Goal: Task Accomplishment & Management: Manage account settings

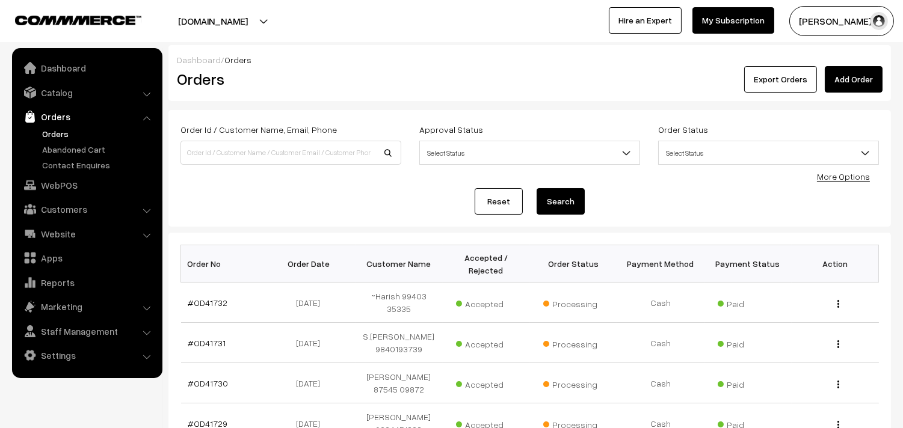
click at [55, 129] on link "Orders" at bounding box center [98, 134] width 119 height 13
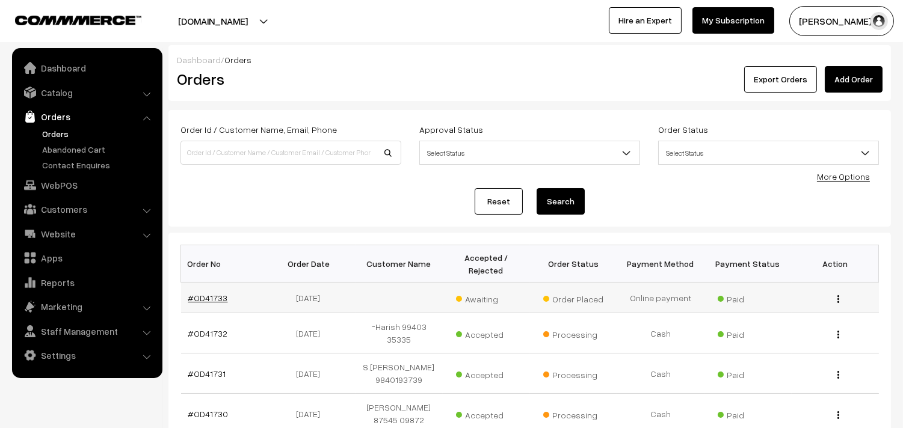
click at [208, 302] on link "#OD41733" at bounding box center [208, 298] width 40 height 10
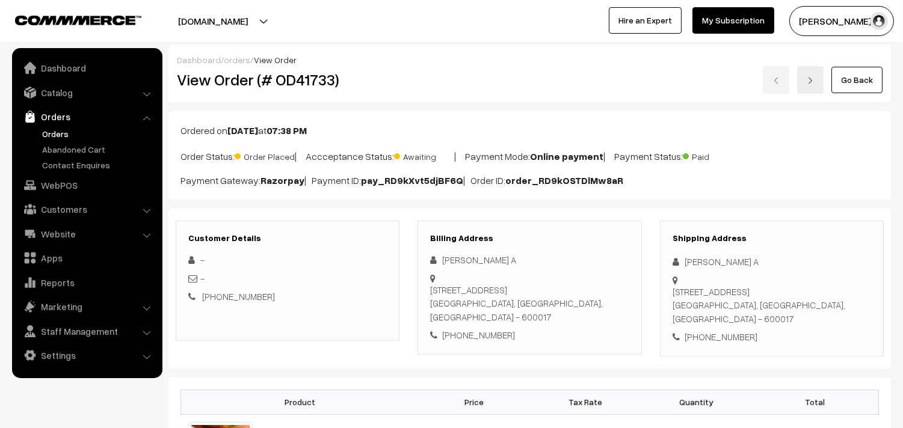
click at [846, 75] on link "Go Back" at bounding box center [857, 80] width 51 height 26
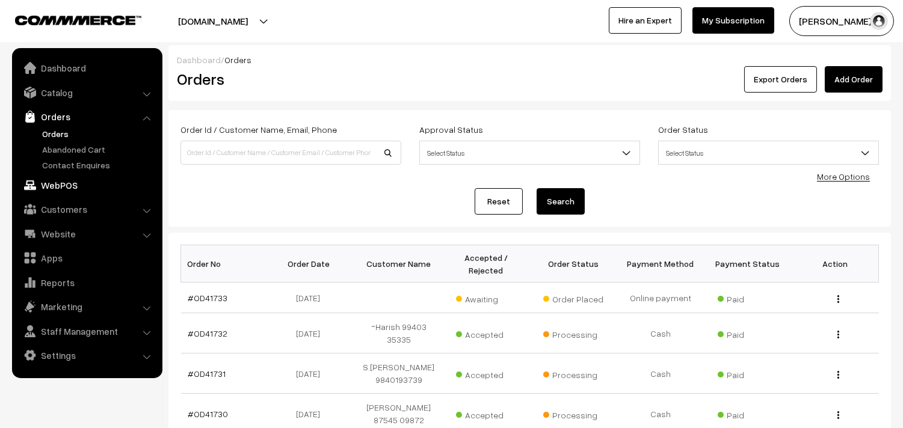
click at [59, 189] on link "WebPOS" at bounding box center [86, 186] width 143 height 22
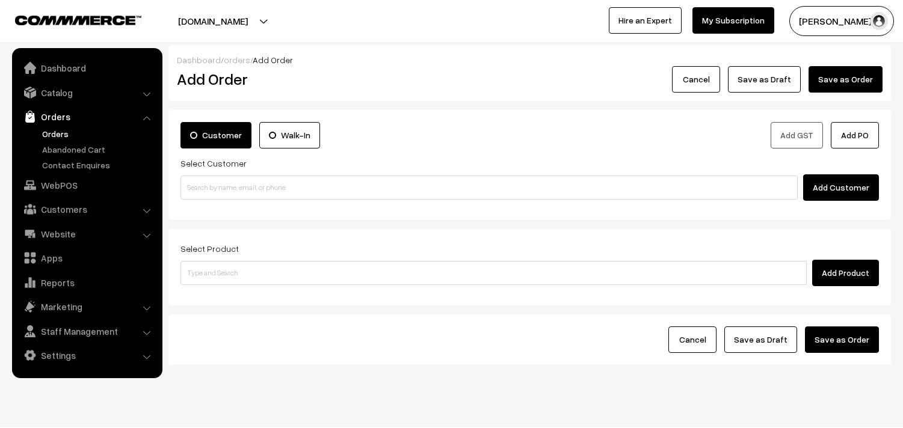
click at [256, 187] on input at bounding box center [489, 188] width 617 height 24
click at [217, 205] on link "Sriniasan 94446 57716 [9444657716]" at bounding box center [491, 210] width 620 height 18
type input "9444657716"
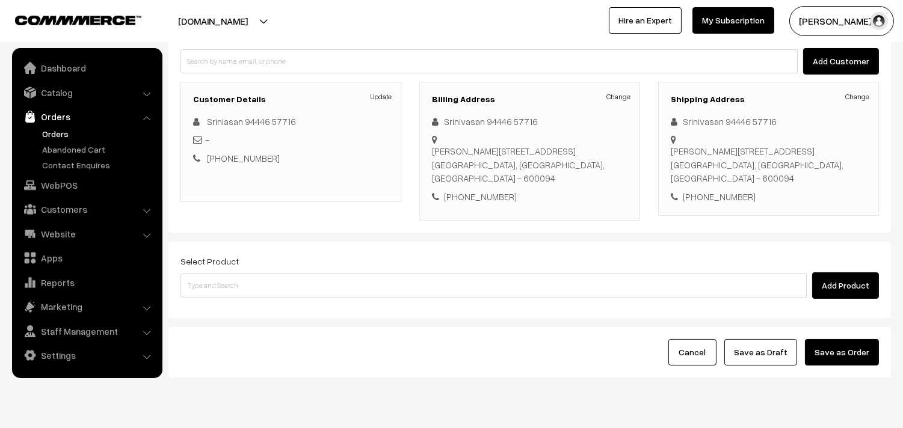
scroll to position [134, 0]
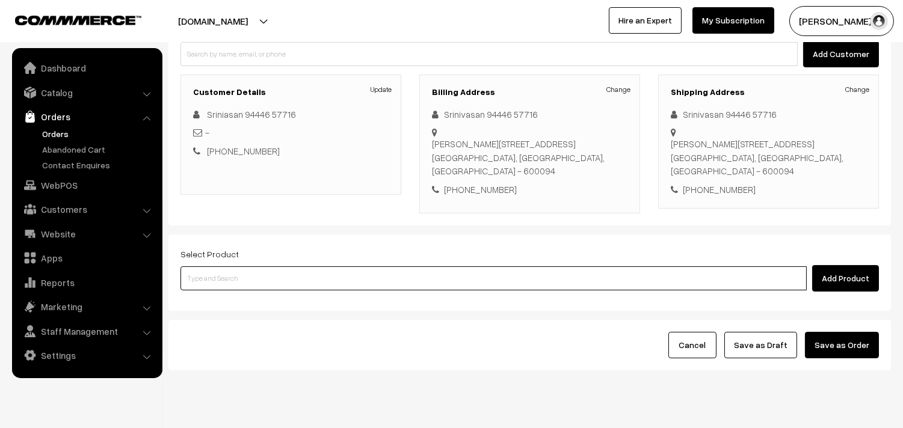
drag, startPoint x: 235, startPoint y: 277, endPoint x: 237, endPoint y: 243, distance: 34.3
click at [242, 271] on input at bounding box center [494, 279] width 626 height 24
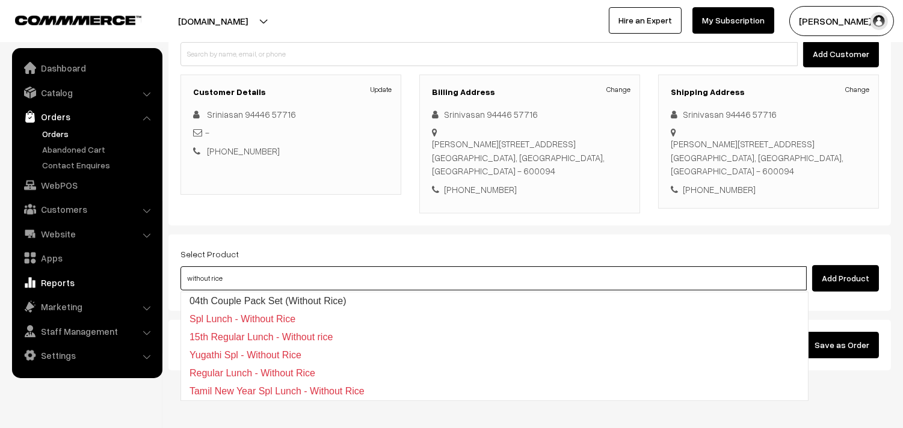
drag, startPoint x: 285, startPoint y: 274, endPoint x: 110, endPoint y: 276, distance: 174.5
click at [110, 276] on body "Thank you for showing interest. Our team will call you shortly. Close annamfood…" at bounding box center [451, 162] width 903 height 592
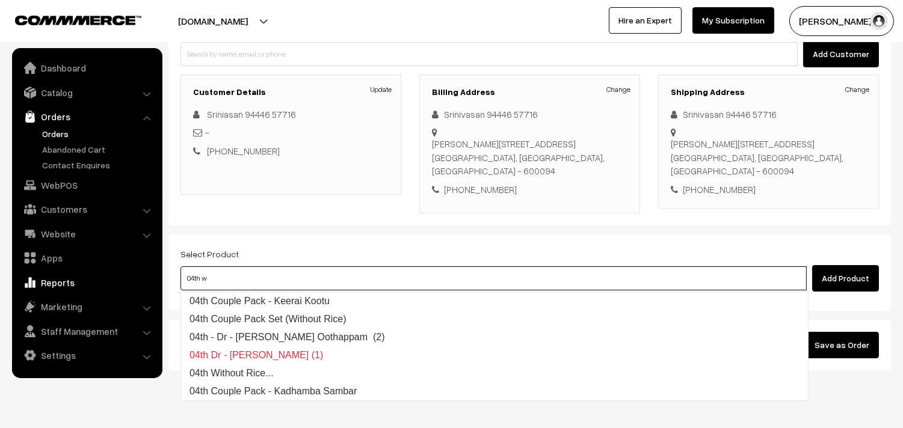
type input "04th wi"
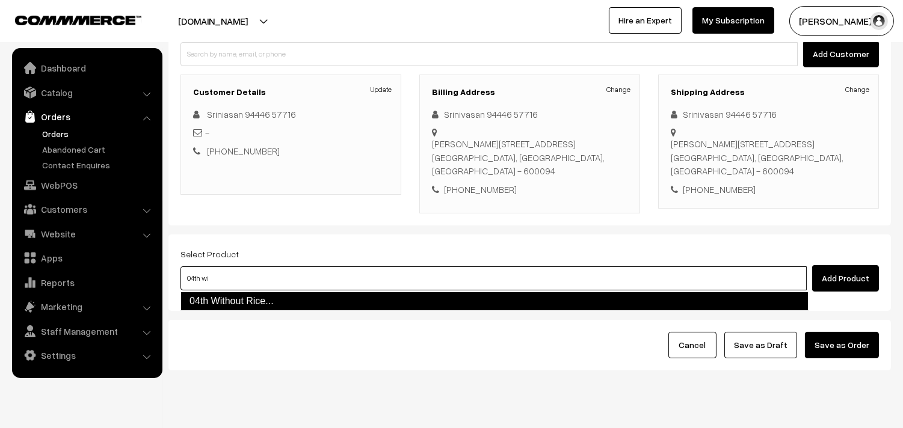
click at [221, 297] on link "04th Without Rice..." at bounding box center [495, 301] width 628 height 19
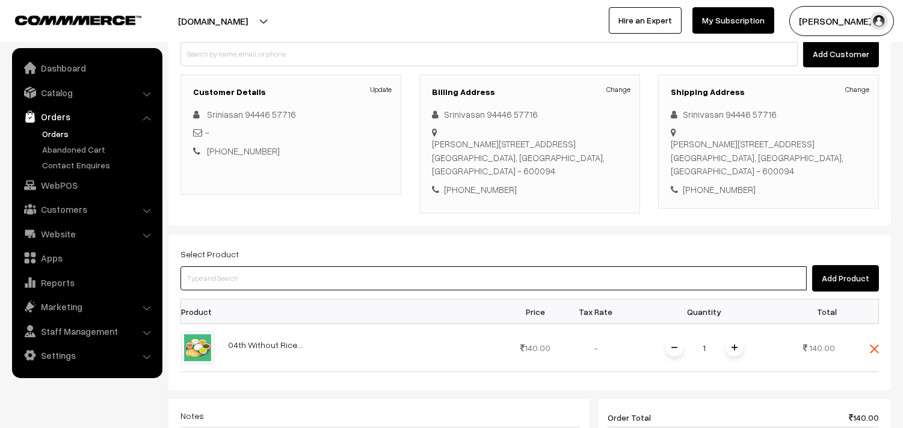
click at [220, 280] on input at bounding box center [494, 279] width 626 height 24
type input "sambar p"
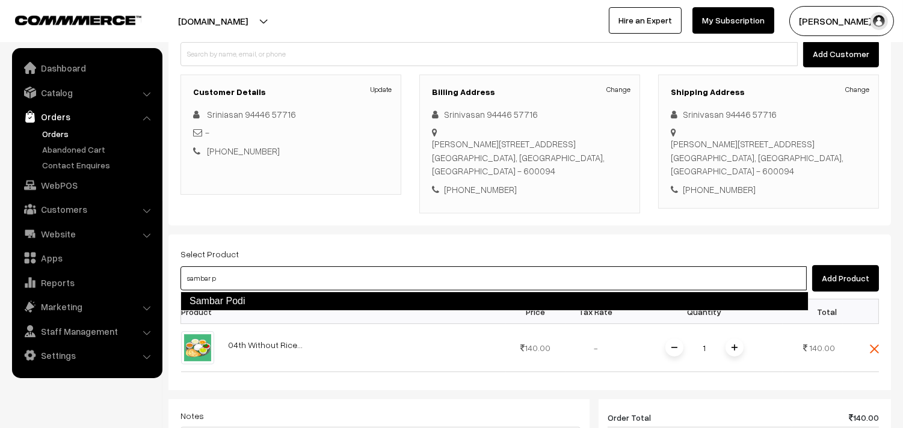
click at [217, 297] on link "Sambar Podi" at bounding box center [495, 301] width 628 height 19
click at [215, 283] on input at bounding box center [494, 279] width 626 height 24
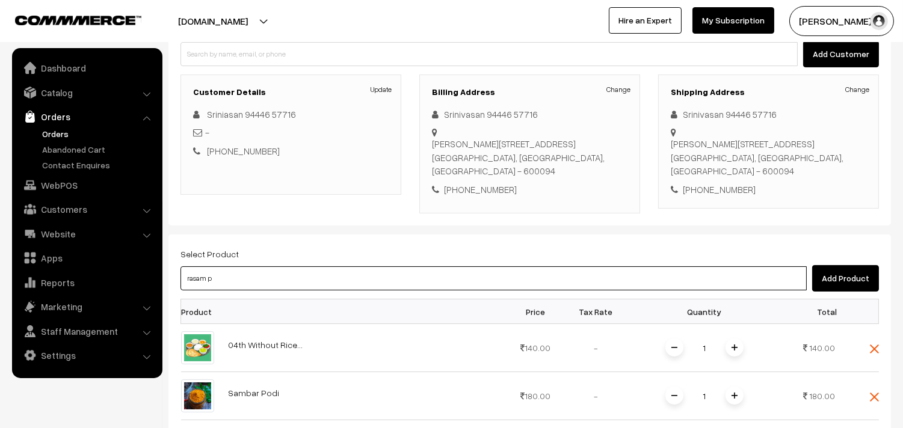
type input "rasam po"
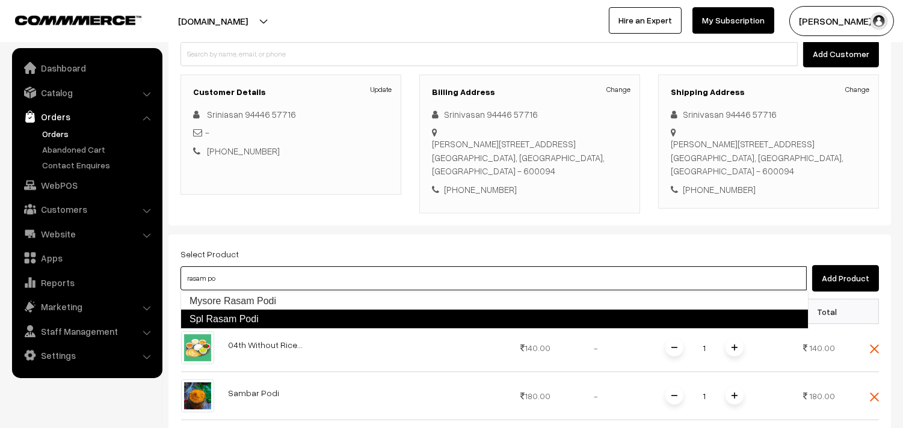
click at [214, 320] on link "Spl Rasam Podi" at bounding box center [495, 319] width 628 height 19
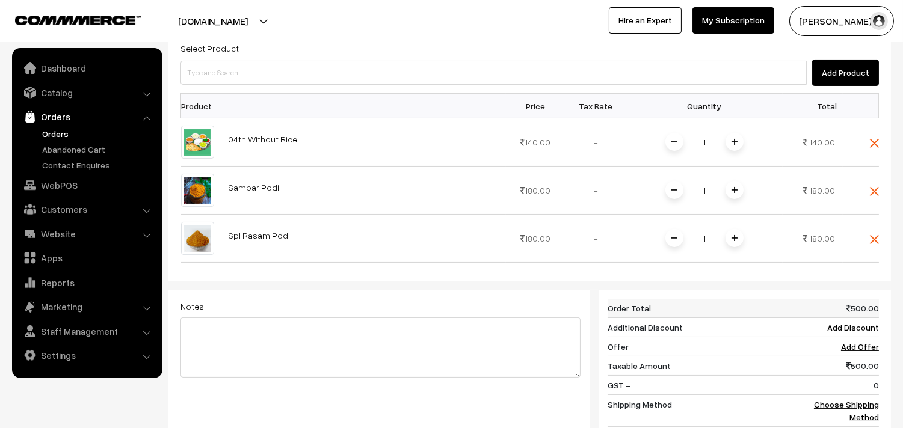
scroll to position [401, 0]
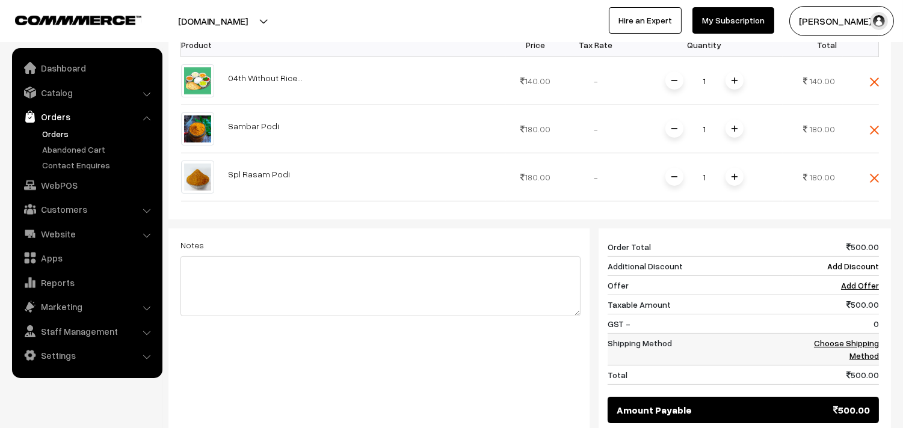
click at [840, 348] on link "Choose Shipping Method" at bounding box center [846, 349] width 65 height 23
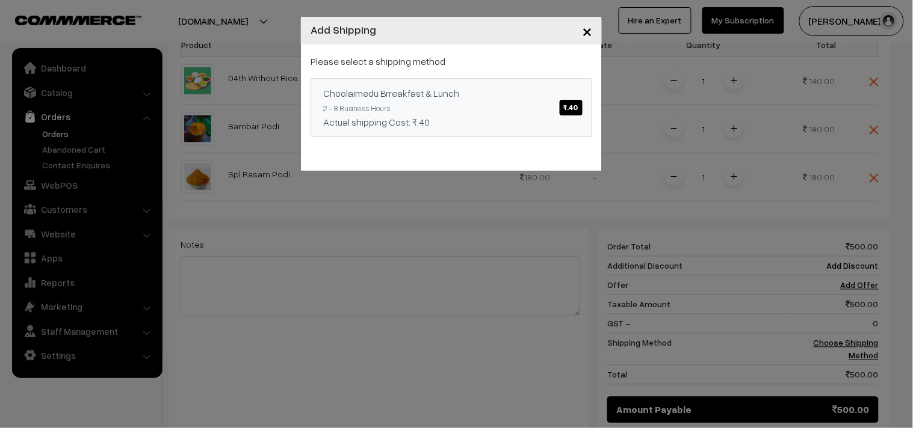
click at [528, 96] on div "Choolaimedu Brreakfast & Lunch ₹.40" at bounding box center [451, 93] width 256 height 14
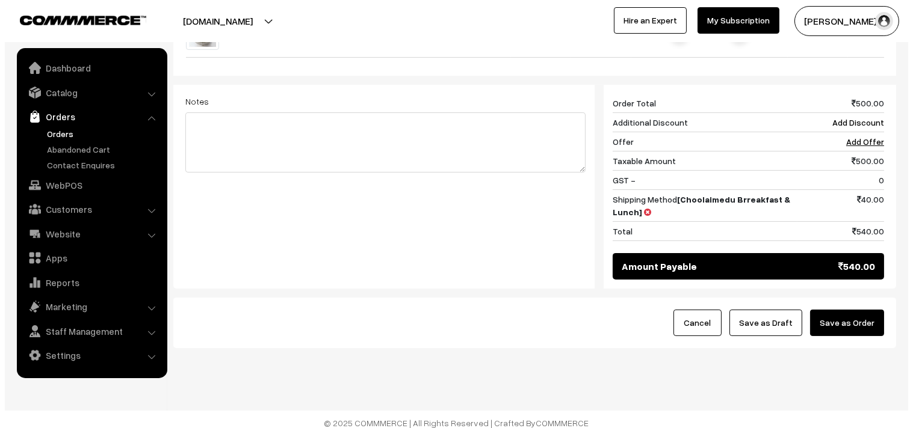
scroll to position [554, 0]
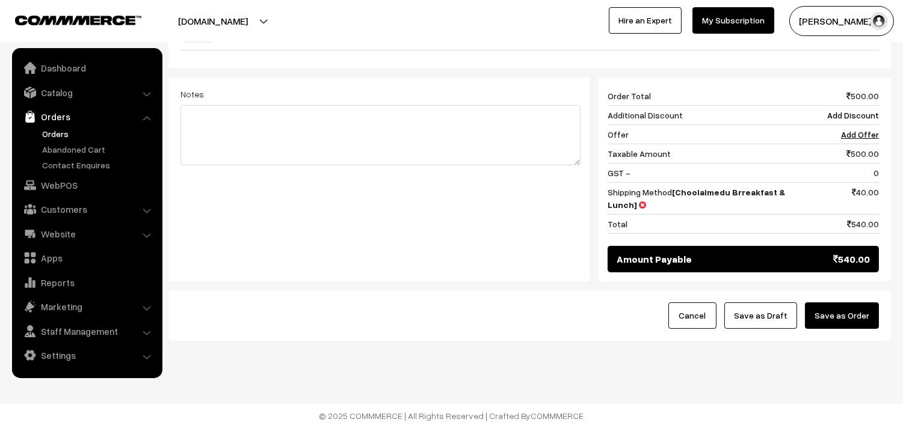
click at [844, 335] on div "Cancel Save as Draft Save as Order" at bounding box center [530, 316] width 723 height 51
click at [841, 320] on button "Save as Order" at bounding box center [842, 316] width 74 height 26
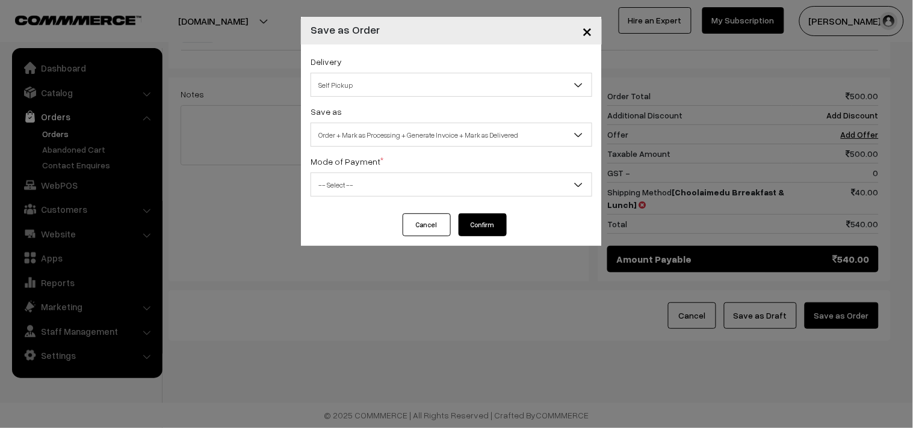
click at [361, 86] on span "Self Pickup" at bounding box center [451, 85] width 280 height 21
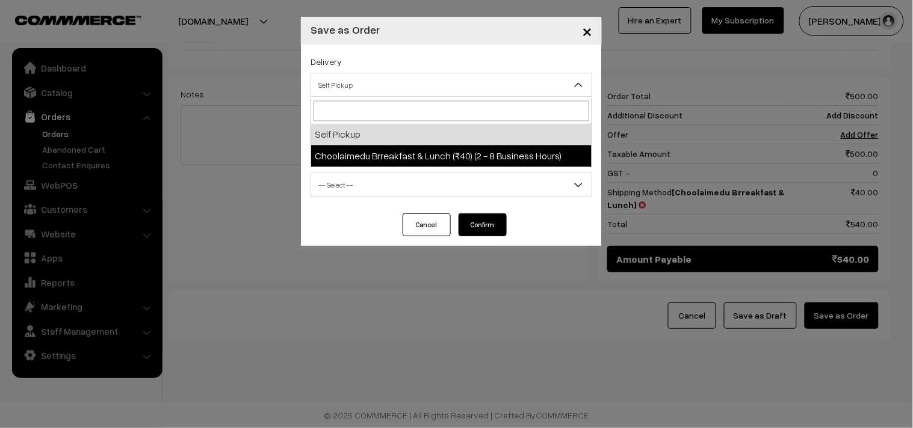
select select "CBL1"
select select "3"
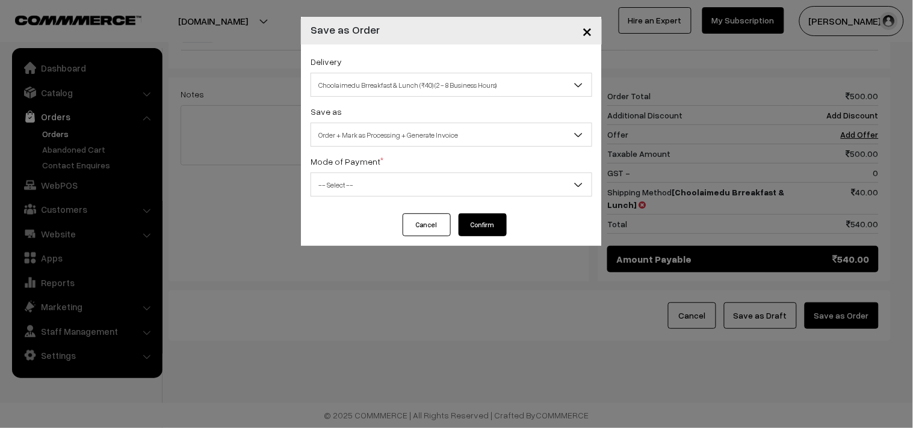
click at [377, 123] on span "Order + Mark as Processing + Generate Invoice" at bounding box center [452, 135] width 282 height 24
click at [348, 182] on span "-- Select --" at bounding box center [451, 185] width 280 height 21
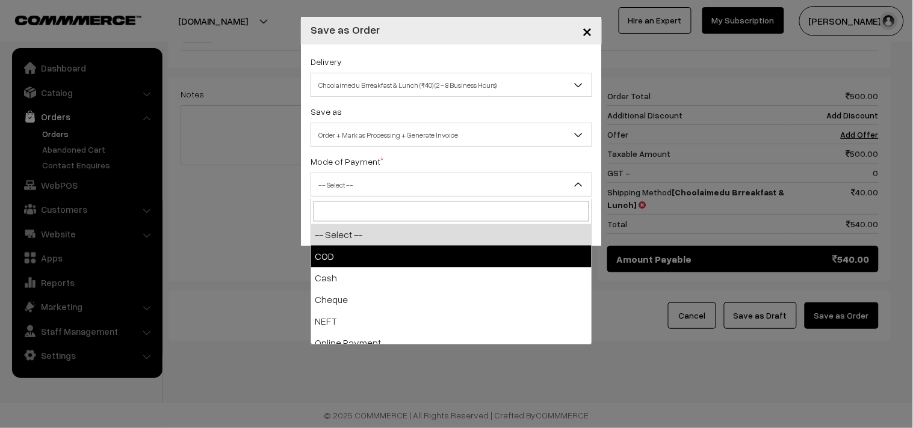
select select "1"
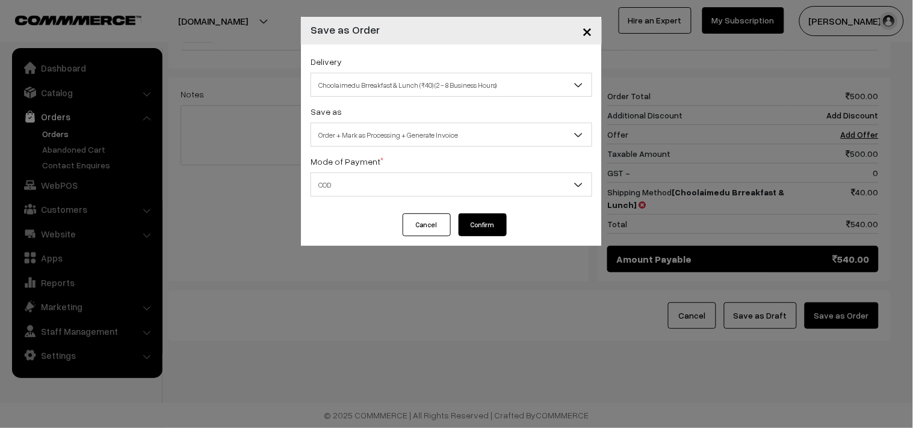
drag, startPoint x: 506, startPoint y: 221, endPoint x: 494, endPoint y: 218, distance: 12.0
click at [504, 221] on button "Confirm" at bounding box center [483, 225] width 48 height 23
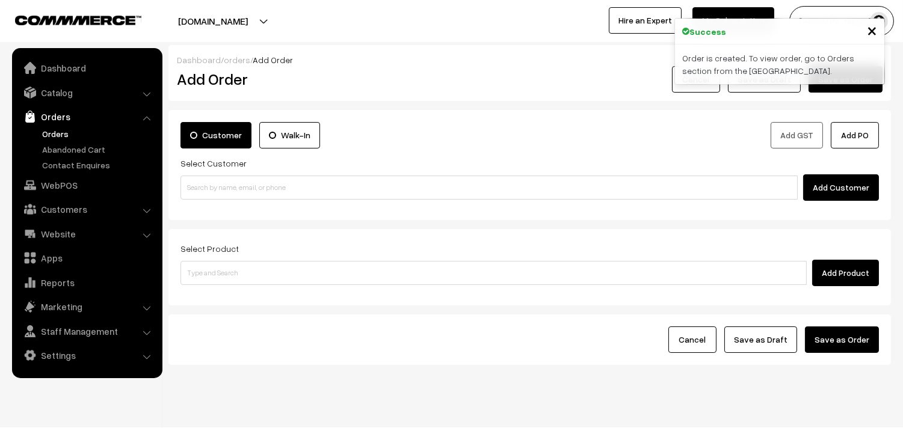
click at [67, 131] on link "Orders" at bounding box center [98, 134] width 119 height 13
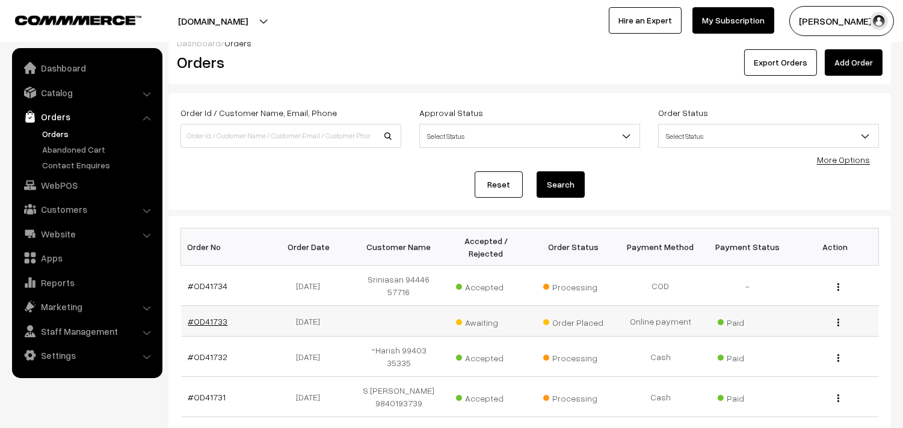
scroll to position [67, 0]
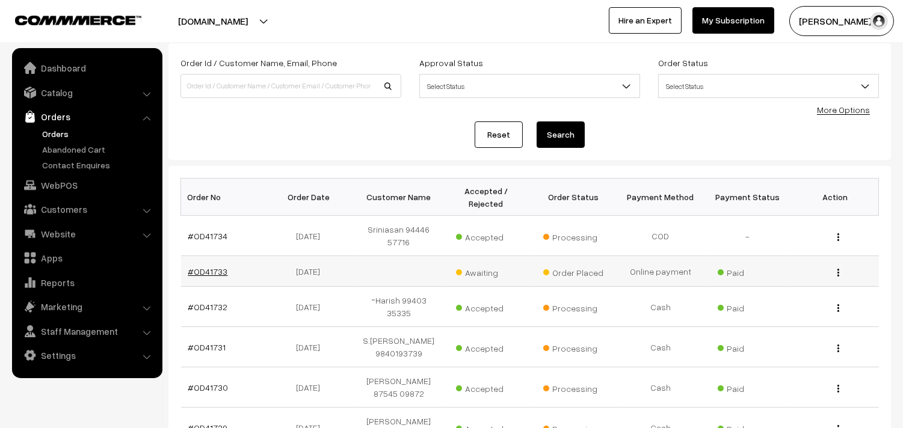
click at [209, 271] on link "#OD41733" at bounding box center [208, 272] width 40 height 10
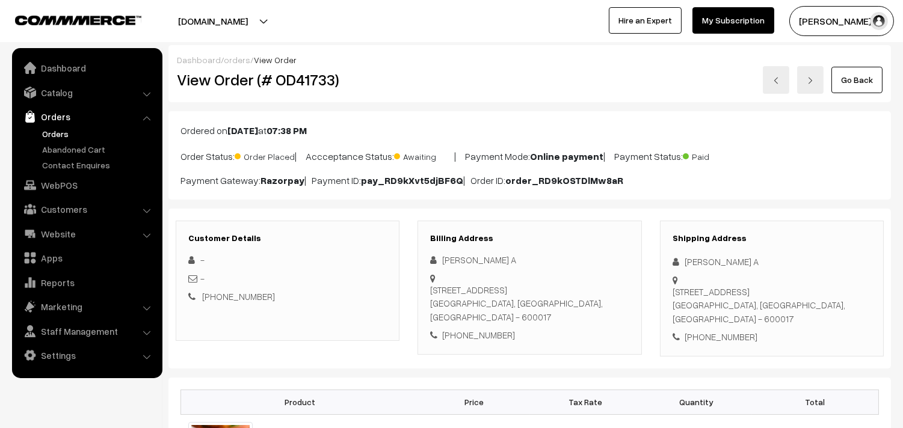
click at [50, 129] on link "Orders" at bounding box center [98, 134] width 119 height 13
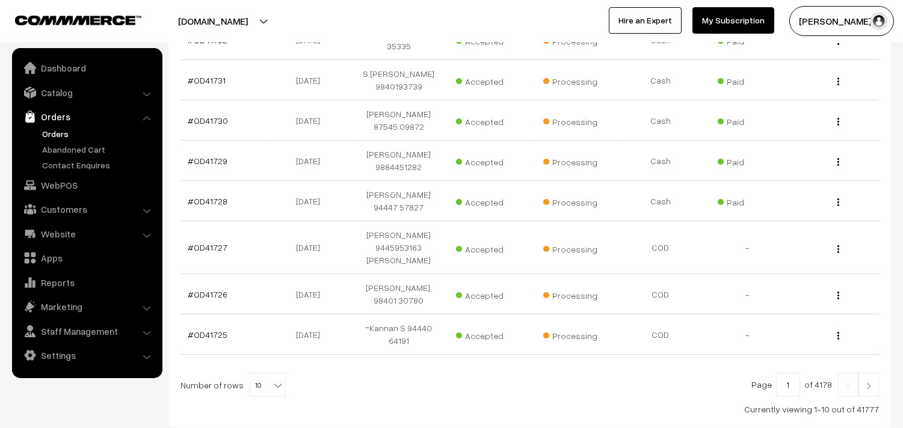
scroll to position [401, 0]
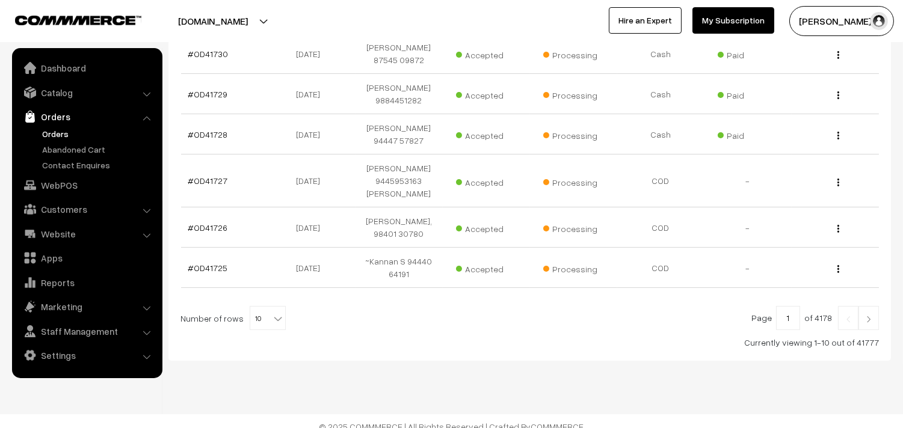
click at [265, 306] on span "10" at bounding box center [268, 318] width 36 height 24
select select "100"
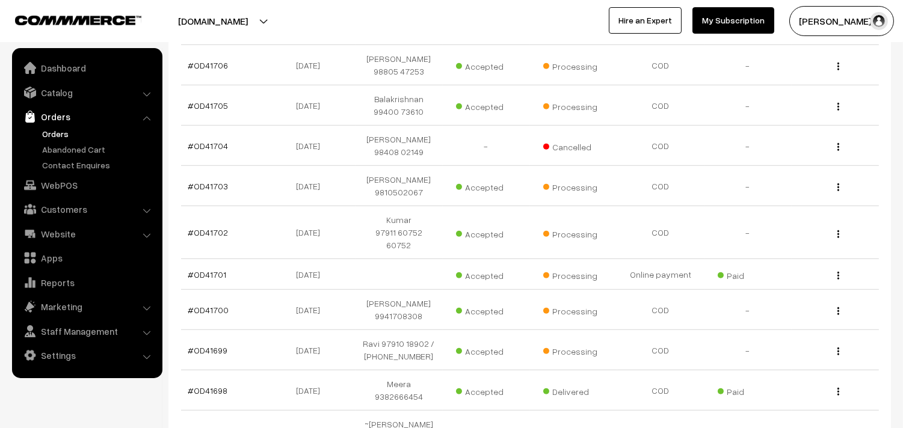
scroll to position [1136, 0]
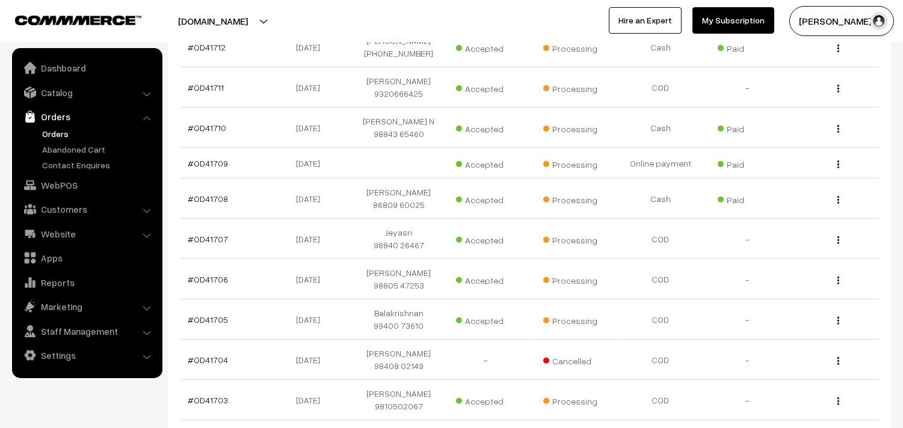
click at [64, 131] on link "Orders" at bounding box center [98, 134] width 119 height 13
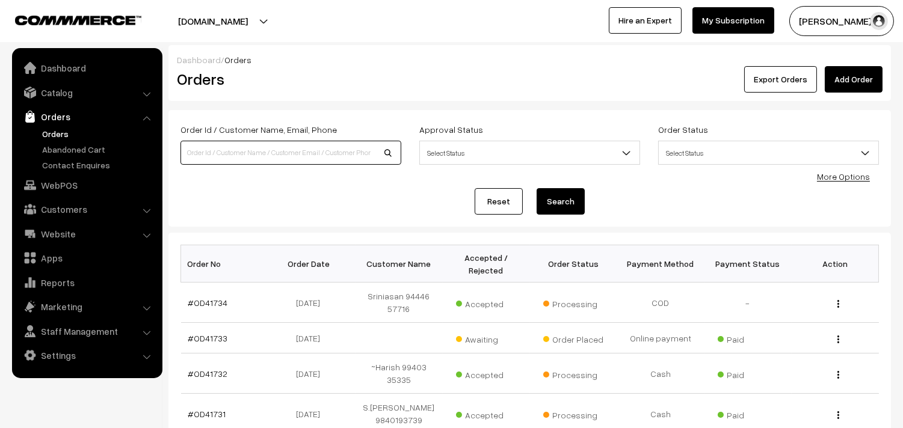
click at [262, 148] on input at bounding box center [291, 153] width 221 height 24
paste input "95355 05640"
click at [206, 145] on input "95355 05640" at bounding box center [291, 153] width 221 height 24
type input "9535505640"
click at [546, 200] on button "Search" at bounding box center [561, 201] width 48 height 26
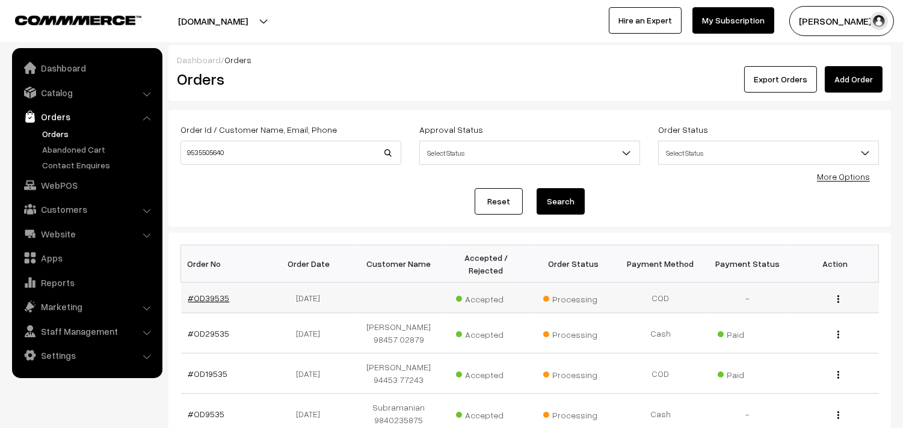
click at [203, 301] on link "#OD39535" at bounding box center [209, 298] width 42 height 10
click at [271, 151] on input "9535505640" at bounding box center [291, 153] width 221 height 24
click at [575, 203] on button "Search" at bounding box center [561, 201] width 48 height 26
click at [546, 203] on button "Search" at bounding box center [561, 201] width 48 height 26
click at [64, 134] on link "Orders" at bounding box center [98, 134] width 119 height 13
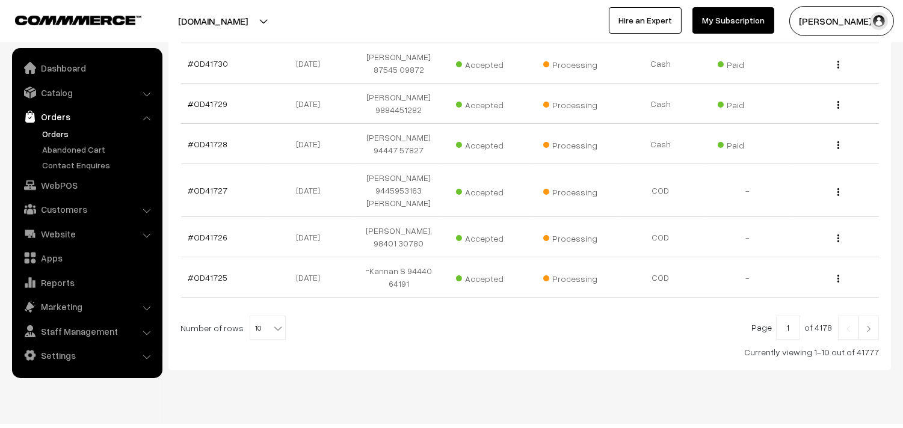
scroll to position [403, 0]
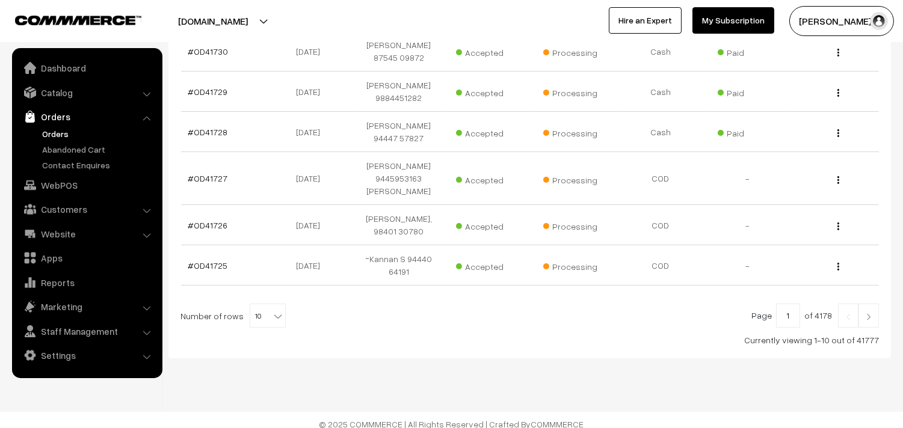
click at [275, 311] on b at bounding box center [278, 317] width 12 height 12
select select "100"
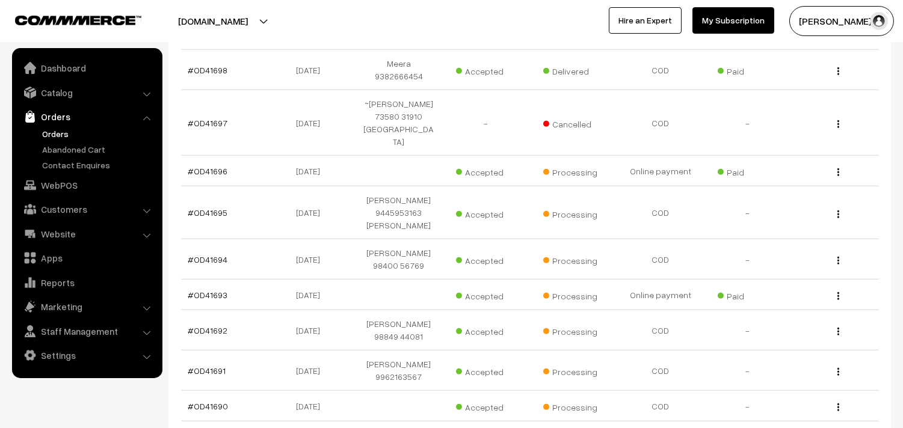
scroll to position [1738, 0]
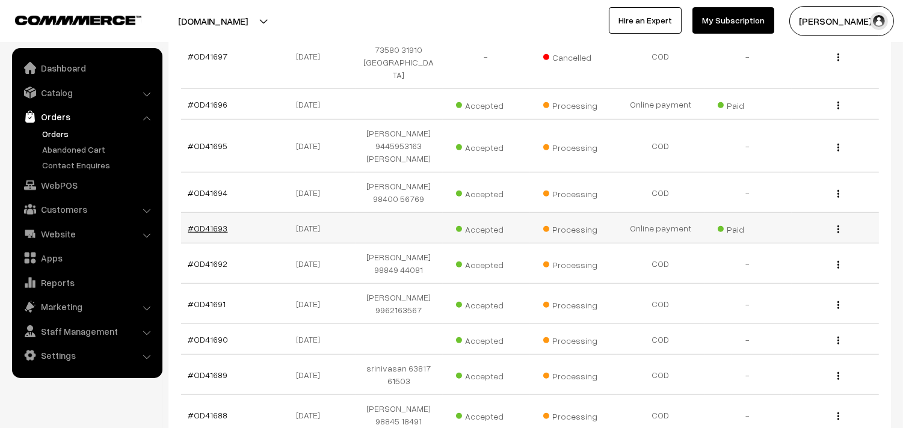
click at [215, 223] on link "#OD41693" at bounding box center [208, 228] width 40 height 10
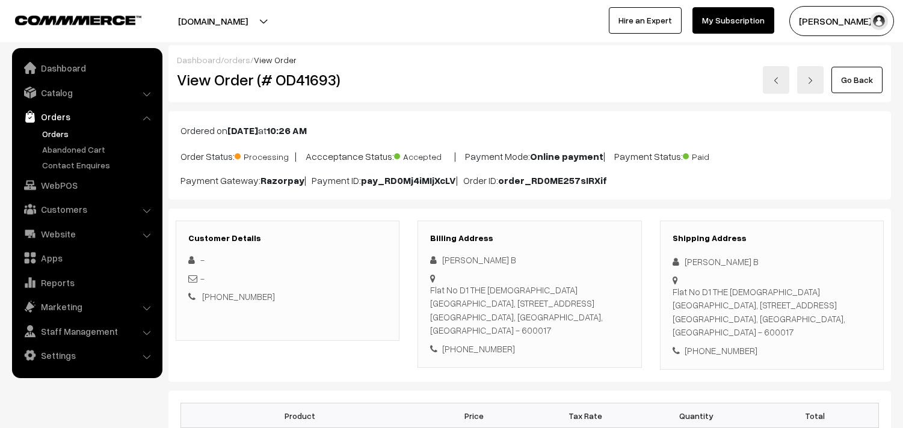
scroll to position [267, 0]
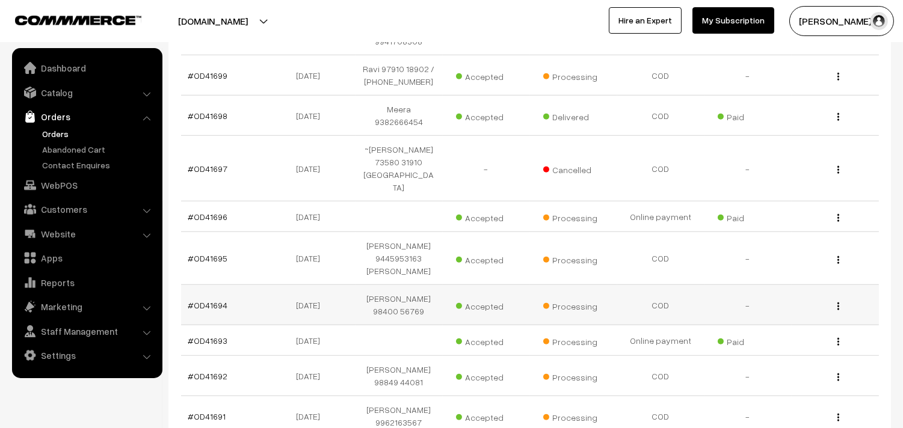
scroll to position [1604, 0]
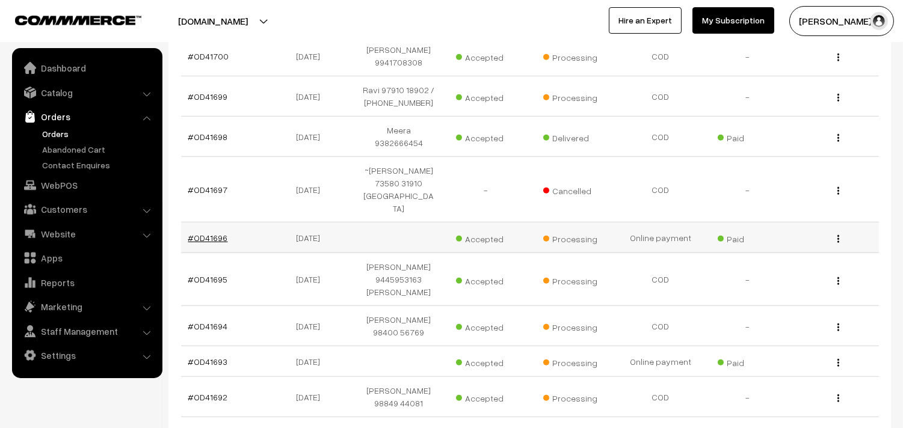
click at [220, 233] on link "#OD41696" at bounding box center [208, 238] width 40 height 10
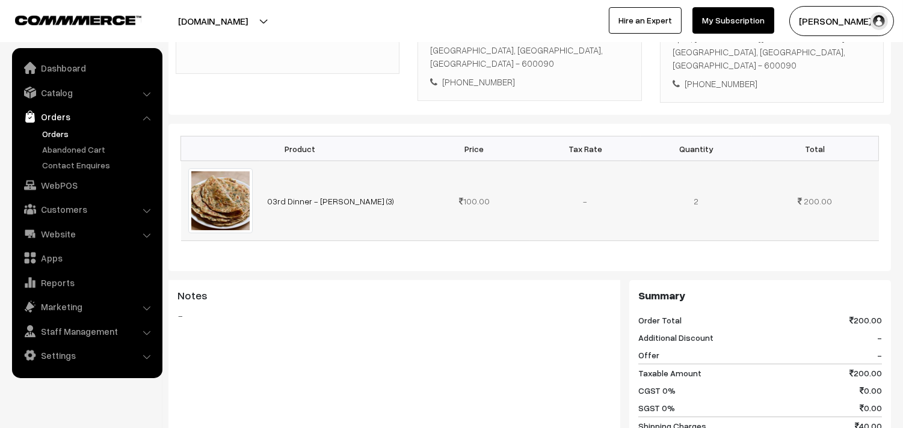
scroll to position [134, 0]
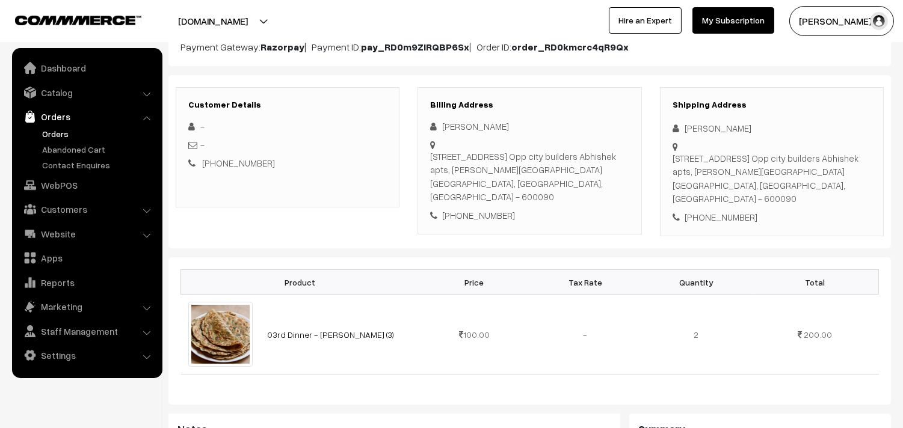
drag, startPoint x: 492, startPoint y: 169, endPoint x: 439, endPoint y: 159, distance: 53.2
click at [439, 159] on div "[STREET_ADDRESS][PERSON_NAME]" at bounding box center [529, 177] width 199 height 54
click at [502, 167] on div "[STREET_ADDRESS][PERSON_NAME]" at bounding box center [529, 177] width 199 height 54
click at [567, 158] on div "[STREET_ADDRESS][PERSON_NAME]" at bounding box center [529, 177] width 199 height 54
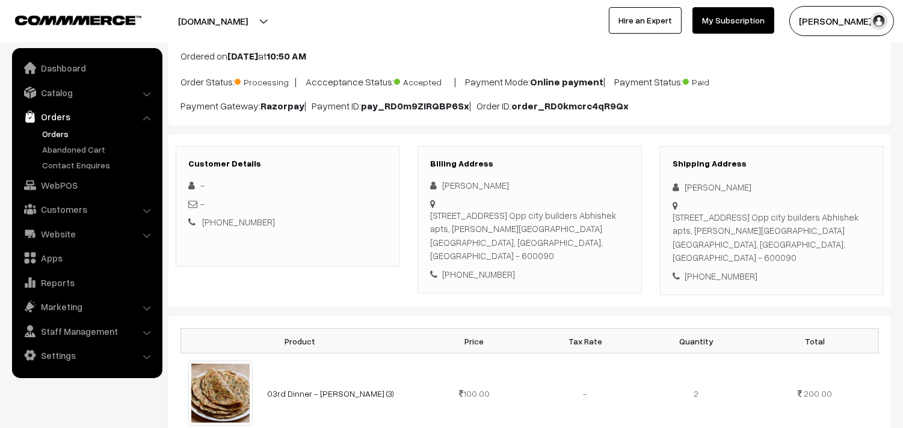
scroll to position [0, 0]
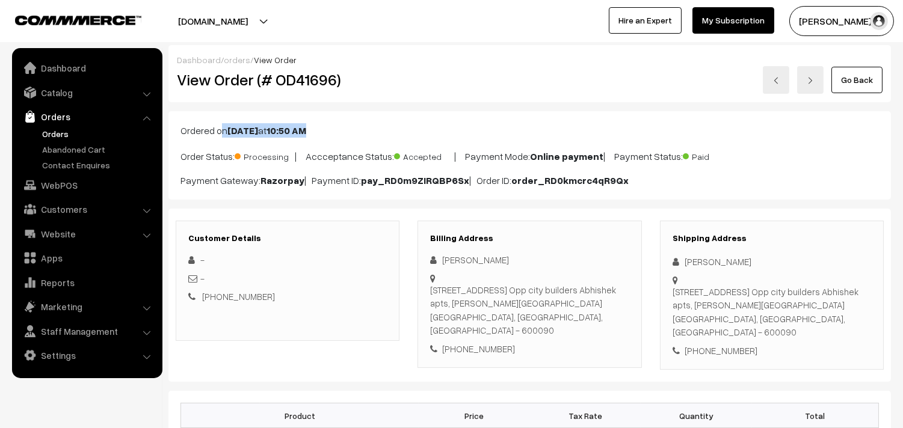
drag, startPoint x: 181, startPoint y: 129, endPoint x: 356, endPoint y: 129, distance: 175.1
click at [356, 129] on p "Ordered on [DATE] 10:50 AM" at bounding box center [530, 130] width 699 height 14
click at [374, 117] on div "Ordered on [DATE] 10:50 AM Order Status: Processing | Accceptance Status: Accep…" at bounding box center [530, 155] width 723 height 88
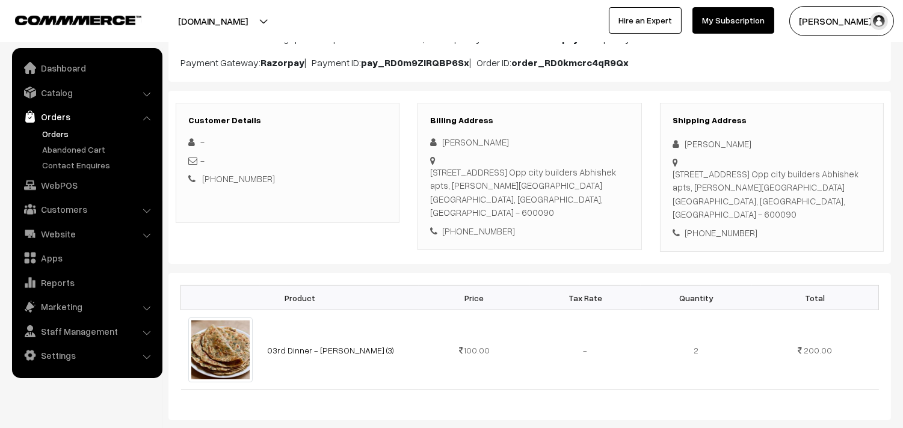
scroll to position [134, 0]
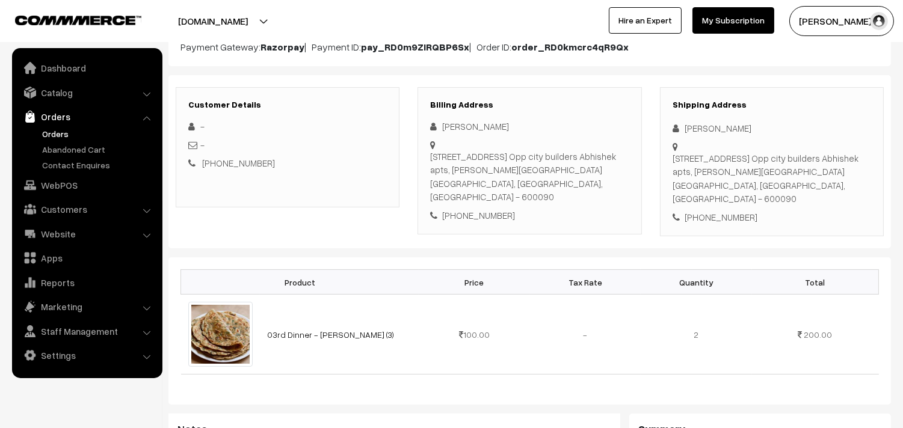
click at [49, 128] on link "Orders" at bounding box center [98, 134] width 119 height 13
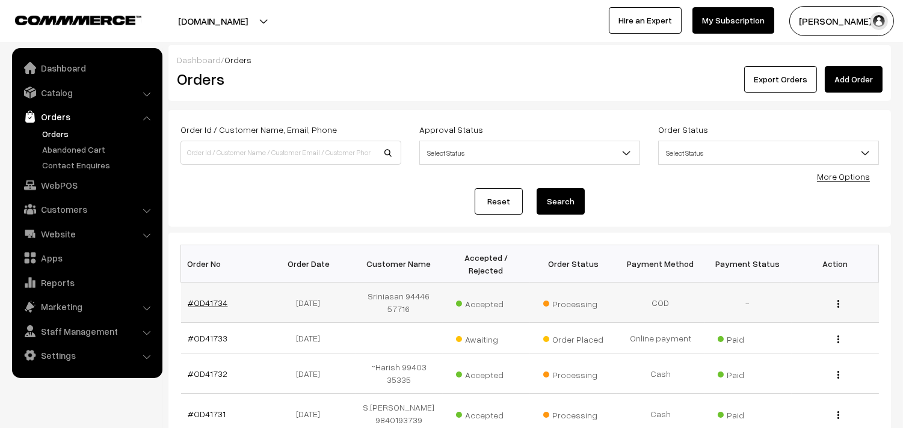
click at [221, 305] on link "#OD41734" at bounding box center [208, 303] width 40 height 10
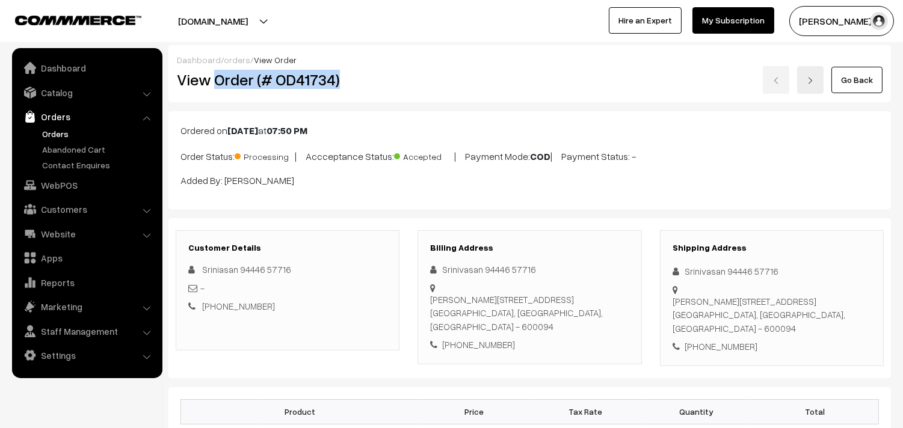
drag, startPoint x: 215, startPoint y: 82, endPoint x: 351, endPoint y: 88, distance: 135.5
click at [351, 88] on h2 "View Order (# OD41734)" at bounding box center [288, 79] width 223 height 19
copy h2 "Order (# OD41734)"
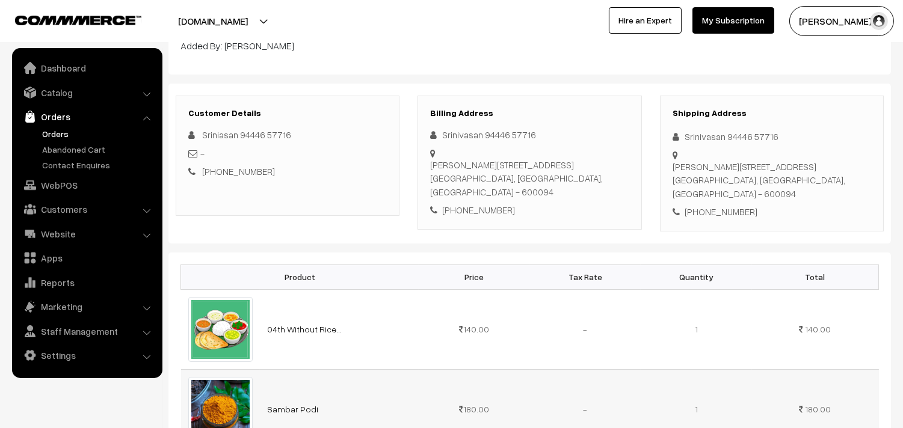
scroll to position [134, 0]
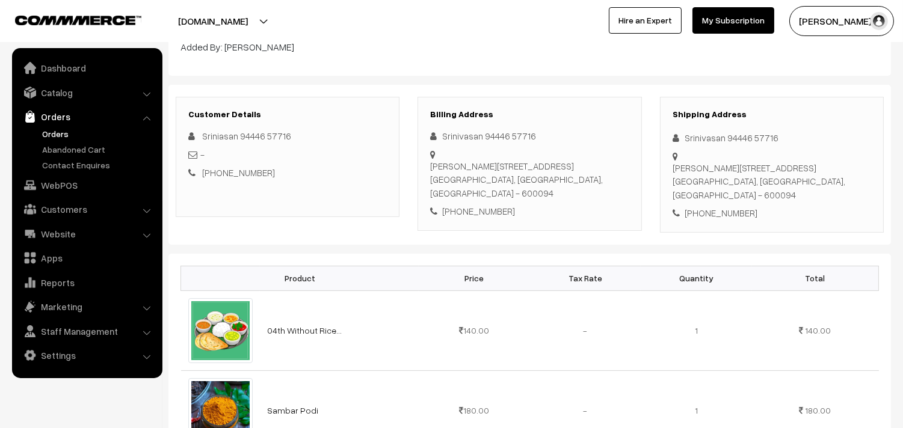
click at [66, 134] on link "Orders" at bounding box center [98, 134] width 119 height 13
